Goal: Information Seeking & Learning: Find specific fact

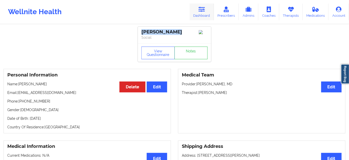
click at [196, 9] on link "Dashboard" at bounding box center [202, 12] width 24 height 17
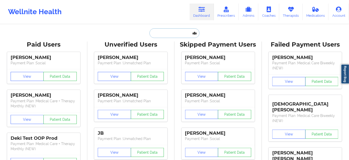
click at [170, 33] on input "text" at bounding box center [174, 33] width 50 height 10
paste input "[EMAIL_ADDRESS][DOMAIN_NAME]"
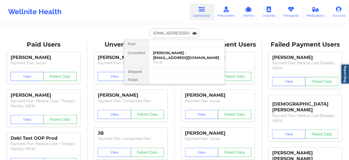
type input "[EMAIL_ADDRESS][DOMAIN_NAME]"
click at [174, 53] on div "[PERSON_NAME] - [EMAIL_ADDRESS][DOMAIN_NAME]" at bounding box center [187, 54] width 68 height 9
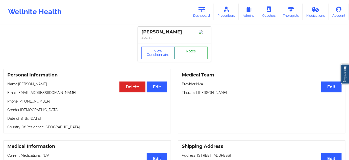
click at [186, 51] on link "Notes" at bounding box center [190, 52] width 33 height 13
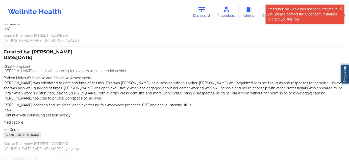
scroll to position [76, 0]
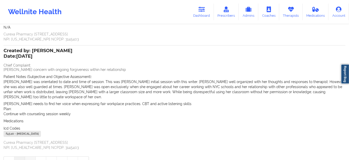
click at [28, 156] on link "2" at bounding box center [30, 161] width 11 height 10
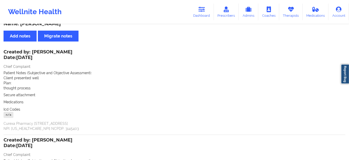
scroll to position [0, 0]
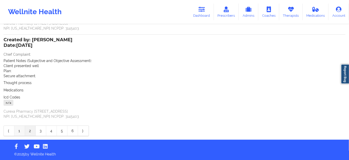
click at [22, 130] on link "1" at bounding box center [19, 130] width 11 height 10
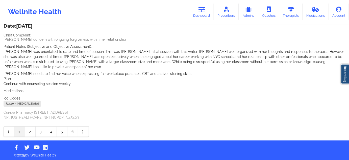
scroll to position [90, 0]
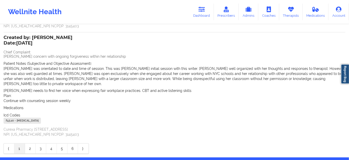
drag, startPoint x: 32, startPoint y: 37, endPoint x: 84, endPoint y: 38, distance: 52.3
click at [84, 38] on div "Created by: [PERSON_NAME] Date: [DATE] Chief Complaint: [PERSON_NAME] concern w…" at bounding box center [175, 86] width 342 height 101
copy div "[PERSON_NAME] Date: [DATE]"
click at [38, 36] on div "Created by: [PERSON_NAME] Date: [DATE]" at bounding box center [38, 41] width 69 height 12
drag, startPoint x: 33, startPoint y: 36, endPoint x: 75, endPoint y: 37, distance: 41.9
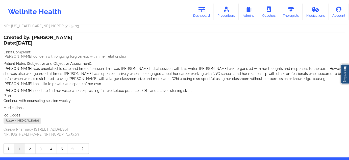
click at [72, 37] on div "Created by: [PERSON_NAME] Date: [DATE]" at bounding box center [38, 41] width 69 height 12
copy div "[PERSON_NAME]"
click at [204, 11] on icon at bounding box center [201, 10] width 7 height 6
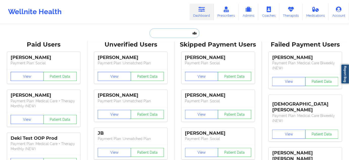
click at [164, 34] on input "text" at bounding box center [174, 33] width 50 height 10
paste input "[EMAIL_ADDRESS][DOMAIN_NAME]"
type input "[EMAIL_ADDRESS][DOMAIN_NAME]"
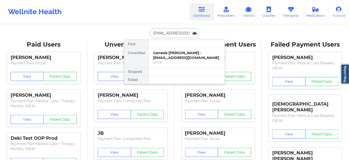
click at [171, 53] on div "Genesis [PERSON_NAME] - [EMAIL_ADDRESS][DOMAIN_NAME]" at bounding box center [187, 54] width 68 height 9
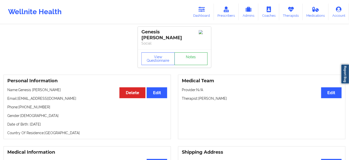
click at [199, 60] on link "Notes" at bounding box center [190, 58] width 33 height 13
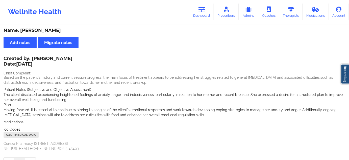
click at [46, 31] on div "Name: [PERSON_NAME]" at bounding box center [175, 31] width 342 height 6
copy div "[PERSON_NAME]"
drag, startPoint x: 20, startPoint y: 31, endPoint x: 59, endPoint y: 30, distance: 38.1
click at [59, 30] on div "Name: [PERSON_NAME]" at bounding box center [175, 31] width 342 height 6
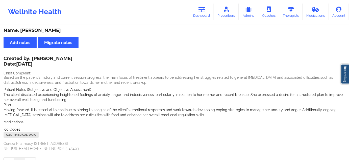
copy div "Genesis [PERSON_NAME]"
drag, startPoint x: 198, startPoint y: 12, endPoint x: 182, endPoint y: 23, distance: 20.3
click at [198, 12] on link "Dashboard" at bounding box center [202, 12] width 24 height 17
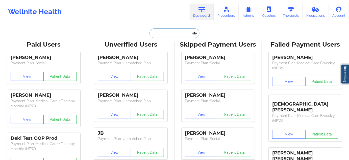
click at [170, 34] on input "text" at bounding box center [174, 33] width 50 height 10
type input "s"
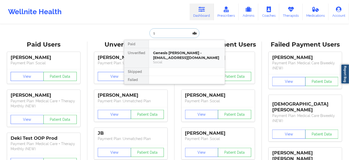
click at [170, 50] on div "Genesis [PERSON_NAME] - [EMAIL_ADDRESS][DOMAIN_NAME]" at bounding box center [187, 54] width 68 height 9
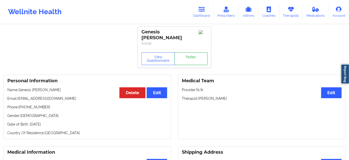
click at [194, 55] on link "Notes" at bounding box center [190, 58] width 33 height 13
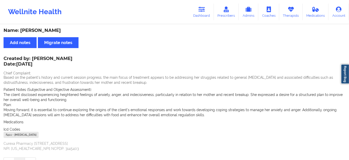
click at [9, 136] on div "F41.1 - [MEDICAL_DATA]" at bounding box center [21, 135] width 35 height 6
copy div "F41.1"
click at [196, 6] on link "Dashboard" at bounding box center [202, 12] width 24 height 17
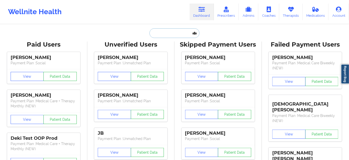
click at [171, 31] on input "text" at bounding box center [174, 33] width 50 height 10
paste input "[EMAIL_ADDRESS][DOMAIN_NAME]"
type input "[EMAIL_ADDRESS][DOMAIN_NAME]"
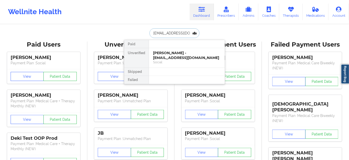
click at [170, 55] on div "[PERSON_NAME] - [EMAIL_ADDRESS][DOMAIN_NAME]" at bounding box center [187, 54] width 68 height 9
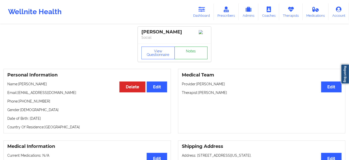
click at [193, 56] on link "Notes" at bounding box center [190, 52] width 33 height 13
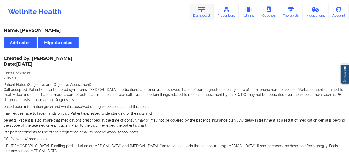
click at [200, 8] on icon at bounding box center [201, 10] width 7 height 6
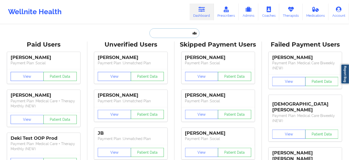
drag, startPoint x: 200, startPoint y: 8, endPoint x: 176, endPoint y: 34, distance: 35.4
click at [176, 34] on input "text" at bounding box center [174, 33] width 50 height 10
paste input "[PERSON_NAME][EMAIL_ADDRESS][PERSON_NAME][PERSON_NAME][DOMAIN_NAME]"
type input "[PERSON_NAME][EMAIL_ADDRESS][PERSON_NAME][PERSON_NAME][DOMAIN_NAME]"
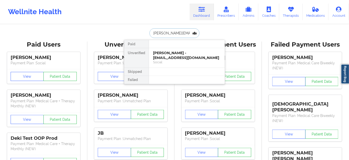
scroll to position [0, 9]
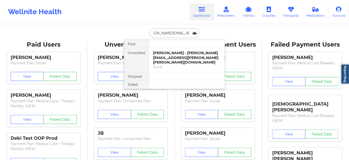
click at [171, 55] on div "[PERSON_NAME] - [PERSON_NAME][EMAIL_ADDRESS][PERSON_NAME][PERSON_NAME][DOMAIN_N…" at bounding box center [187, 57] width 68 height 14
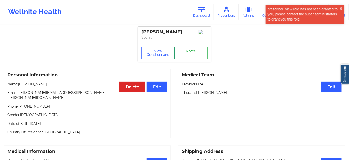
click at [184, 58] on link "Notes" at bounding box center [190, 52] width 33 height 13
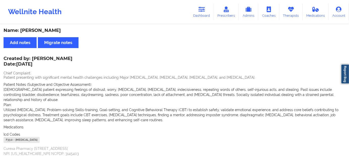
drag, startPoint x: 20, startPoint y: 29, endPoint x: 72, endPoint y: 25, distance: 52.4
click at [72, 25] on div "Name: [PERSON_NAME] Add notes Migrate notes Created by: [PERSON_NAME] Date: [DA…" at bounding box center [174, 100] width 349 height 151
copy div "[PERSON_NAME]"
drag, startPoint x: 201, startPoint y: 7, endPoint x: 193, endPoint y: 13, distance: 9.9
click at [201, 7] on icon at bounding box center [201, 10] width 7 height 6
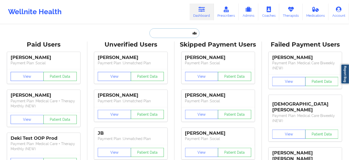
click at [177, 33] on input "text" at bounding box center [174, 33] width 50 height 10
type input "s"
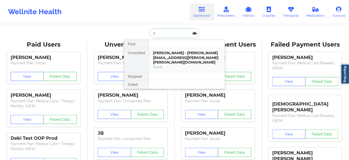
click at [166, 57] on div "[PERSON_NAME] - [PERSON_NAME][EMAIL_ADDRESS][PERSON_NAME][PERSON_NAME][DOMAIN_N…" at bounding box center [187, 57] width 68 height 14
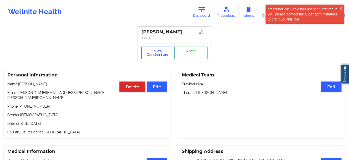
click at [166, 51] on button "View Questionnaire" at bounding box center [157, 52] width 33 height 13
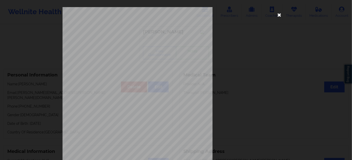
click at [277, 16] on icon at bounding box center [280, 15] width 8 height 8
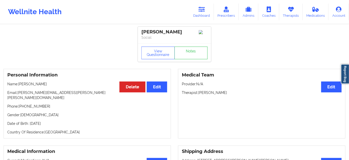
drag, startPoint x: 199, startPoint y: 93, endPoint x: 237, endPoint y: 93, distance: 38.1
click at [235, 93] on p "Therapist: [PERSON_NAME]" at bounding box center [262, 92] width 160 height 5
copy p "[PERSON_NAME]"
click at [182, 56] on link "Notes" at bounding box center [190, 52] width 33 height 13
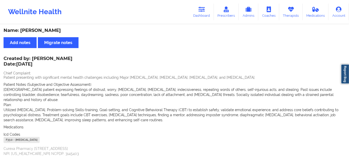
click at [10, 137] on div "F33.0 - [MEDICAL_DATA]" at bounding box center [22, 140] width 36 height 6
copy div "F33.0"
click at [202, 15] on link "Dashboard" at bounding box center [202, 12] width 24 height 17
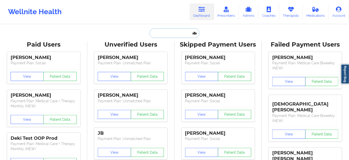
click at [169, 34] on input "text" at bounding box center [174, 33] width 50 height 10
type input "s"
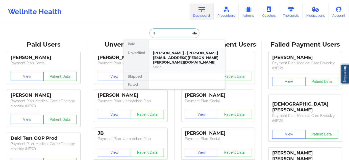
click at [165, 49] on div "[PERSON_NAME] - [PERSON_NAME][EMAIL_ADDRESS][PERSON_NAME][PERSON_NAME][DOMAIN_N…" at bounding box center [187, 60] width 76 height 24
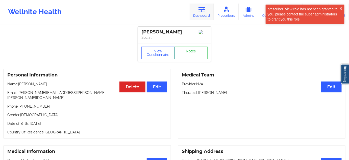
click at [201, 12] on icon at bounding box center [201, 10] width 7 height 6
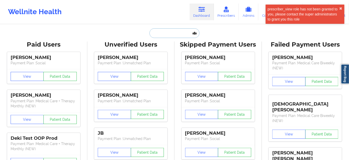
click at [167, 33] on input "text" at bounding box center [174, 33] width 50 height 10
paste input "[EMAIL_ADDRESS][PERSON_NAME][DOMAIN_NAME]"
type input "[EMAIL_ADDRESS][PERSON_NAME][DOMAIN_NAME]"
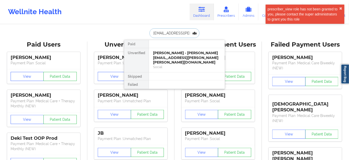
scroll to position [0, 3]
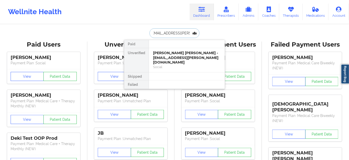
click at [167, 51] on div "[PERSON_NAME] [PERSON_NAME] - [EMAIL_ADDRESS][PERSON_NAME][DOMAIN_NAME]" at bounding box center [187, 57] width 68 height 14
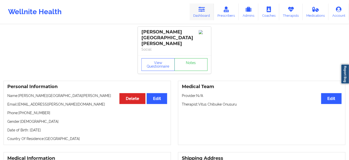
click at [201, 11] on icon at bounding box center [201, 10] width 7 height 6
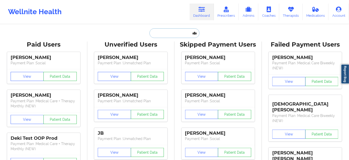
click at [186, 35] on input "text" at bounding box center [174, 33] width 50 height 10
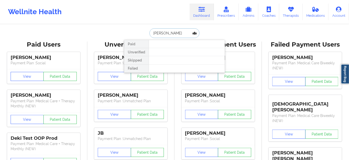
click at [160, 35] on input "[PERSON_NAME]" at bounding box center [174, 33] width 50 height 10
type input "[PERSON_NAME]"
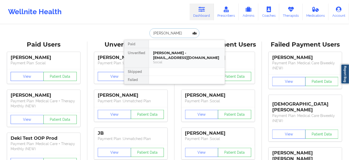
click at [170, 54] on div "[PERSON_NAME] - [EMAIL_ADDRESS][DOMAIN_NAME]" at bounding box center [187, 54] width 68 height 9
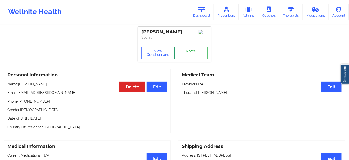
click at [191, 50] on link "Notes" at bounding box center [190, 52] width 33 height 13
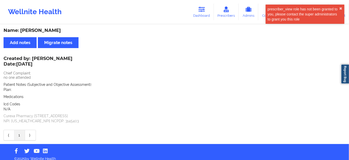
scroll to position [5, 0]
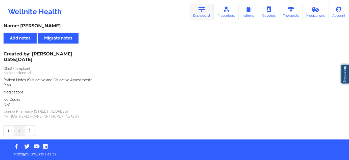
click at [205, 16] on link "Dashboard" at bounding box center [202, 12] width 24 height 17
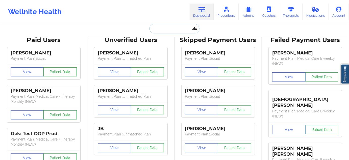
click at [176, 29] on input "text" at bounding box center [174, 29] width 50 height 10
paste input "[EMAIL_ADDRESS][DOMAIN_NAME]"
type input "[EMAIL_ADDRESS][DOMAIN_NAME]"
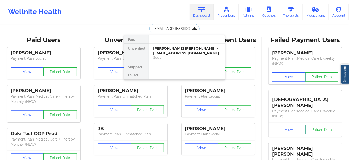
click at [170, 50] on div "[PERSON_NAME] [PERSON_NAME] - [EMAIL_ADDRESS][DOMAIN_NAME]" at bounding box center [187, 50] width 68 height 9
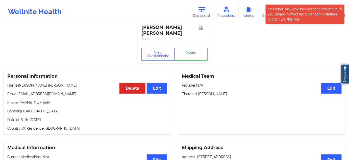
click at [187, 53] on link "Notes" at bounding box center [190, 54] width 33 height 13
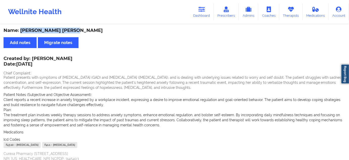
drag, startPoint x: 20, startPoint y: 29, endPoint x: 78, endPoint y: 29, distance: 57.8
click at [78, 29] on div "Name: [PERSON_NAME] [PERSON_NAME]" at bounding box center [175, 31] width 342 height 6
copy div "[PERSON_NAME] [PERSON_NAME]"
click at [208, 9] on link "Dashboard" at bounding box center [202, 12] width 24 height 17
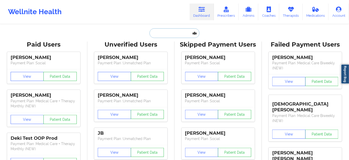
click at [176, 31] on input "text" at bounding box center [174, 33] width 50 height 10
type input "w"
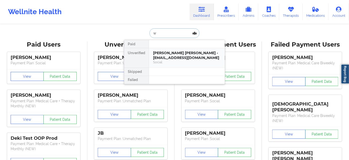
click at [179, 49] on div "[PERSON_NAME] [PERSON_NAME] - [EMAIL_ADDRESS][DOMAIN_NAME] Social" at bounding box center [187, 57] width 76 height 19
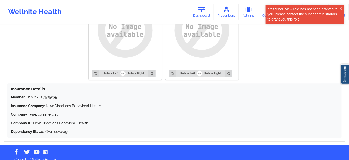
scroll to position [426, 0]
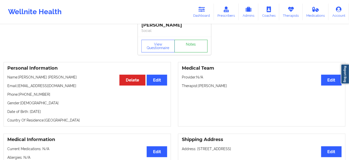
click at [192, 43] on link "Notes" at bounding box center [190, 46] width 33 height 13
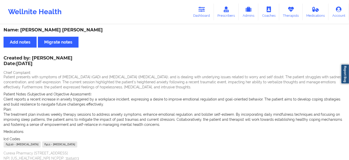
scroll to position [13, 0]
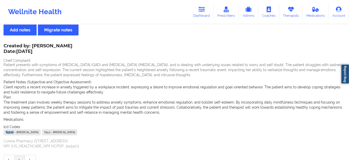
drag, startPoint x: 14, startPoint y: 133, endPoint x: 1, endPoint y: 132, distance: 12.4
click at [1, 132] on div "Name: [PERSON_NAME] [PERSON_NAME] Add notes Migrate notes Created by: [PERSON_N…" at bounding box center [174, 90] width 349 height 157
copy div "F43.10"
drag, startPoint x: 84, startPoint y: 130, endPoint x: 75, endPoint y: 131, distance: 9.3
click at [75, 131] on div "F43.10 - [MEDICAL_DATA] F41.1 - [MEDICAL_DATA]" at bounding box center [175, 132] width 342 height 7
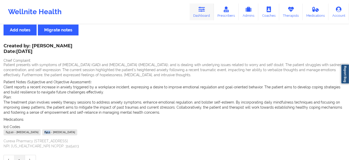
click at [195, 10] on link "Dashboard" at bounding box center [202, 12] width 24 height 17
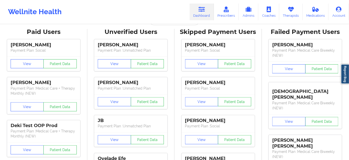
click at [168, 35] on div "Unverified Users" at bounding box center [131, 32] width 80 height 8
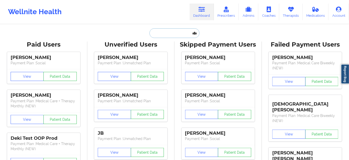
click at [170, 33] on input "text" at bounding box center [174, 33] width 50 height 10
type input "s"
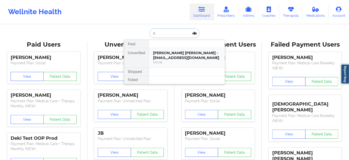
click at [171, 49] on div "[PERSON_NAME] [PERSON_NAME] - [EMAIL_ADDRESS][DOMAIN_NAME] Social" at bounding box center [187, 57] width 76 height 19
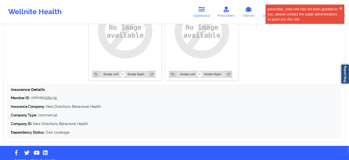
scroll to position [426, 0]
